Goal: Use online tool/utility: Utilize a website feature to perform a specific function

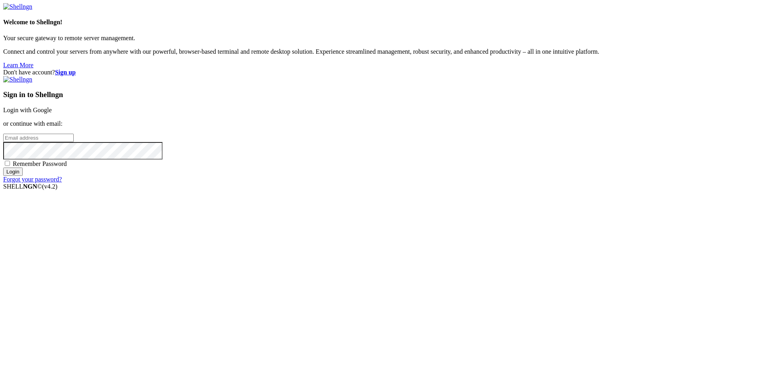
click at [23, 176] on input "Login" at bounding box center [13, 172] width 20 height 8
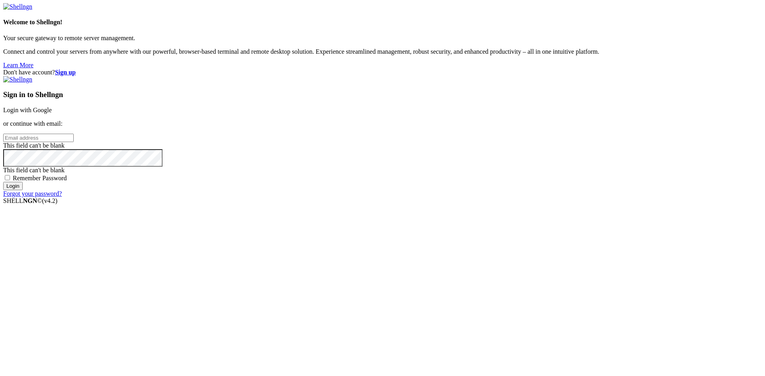
click at [52, 113] on link "Login with Google" at bounding box center [27, 110] width 49 height 7
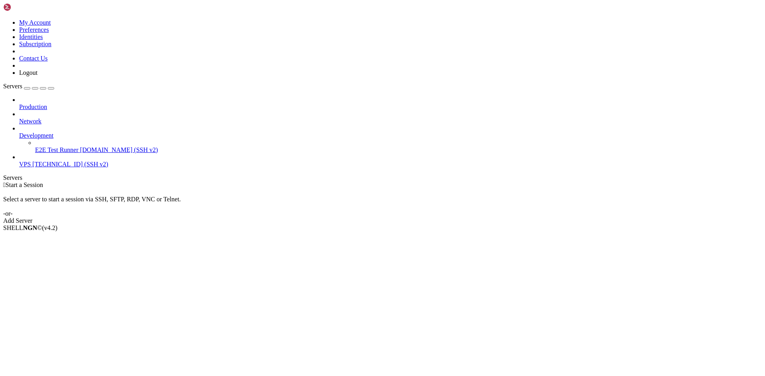
click at [42, 161] on span "[TECHNICAL_ID] (SSH v2)" at bounding box center [70, 164] width 76 height 7
click at [57, 161] on span "[TECHNICAL_ID] (SSH v2)" at bounding box center [70, 164] width 76 height 7
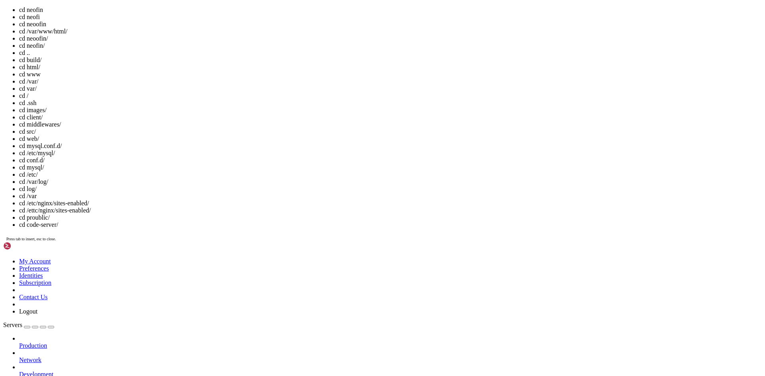
scroll to position [22, 0]
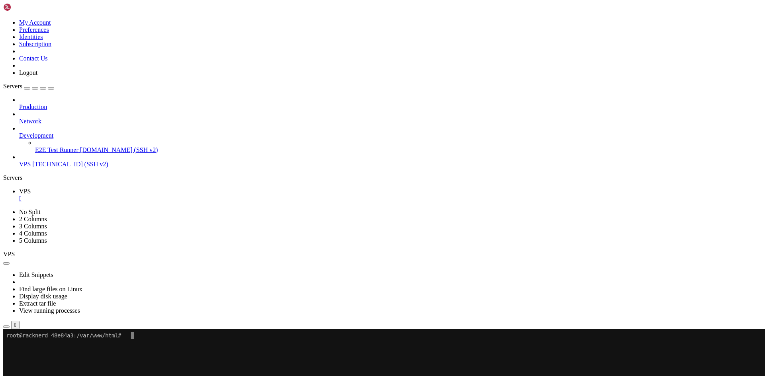
click at [334, 368] on x-row at bounding box center [335, 369] width 658 height 7
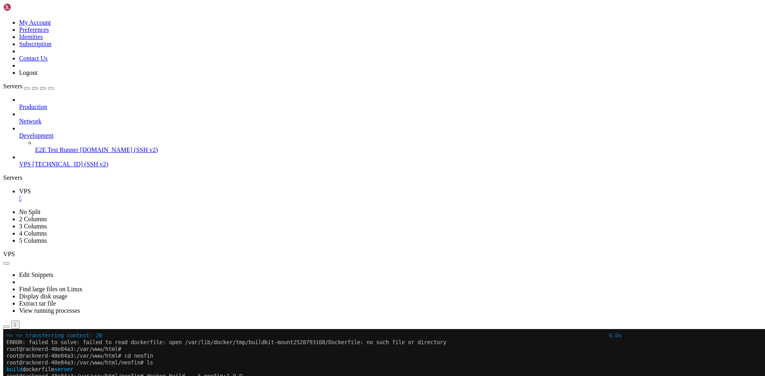
scroll to position [0, 0]
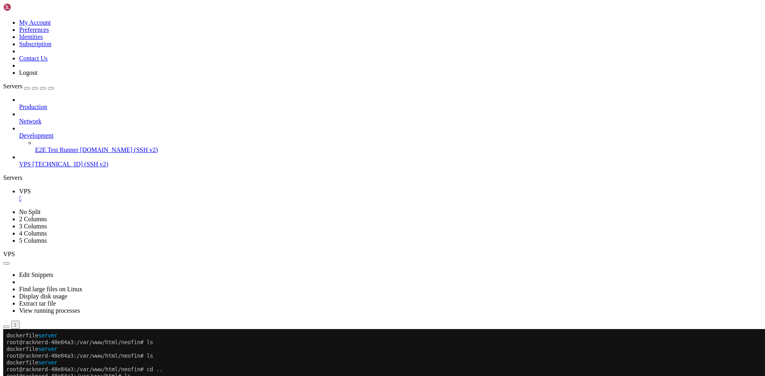
scroll to position [14, 0]
